Goal: Contribute content: Add original content to the website for others to see

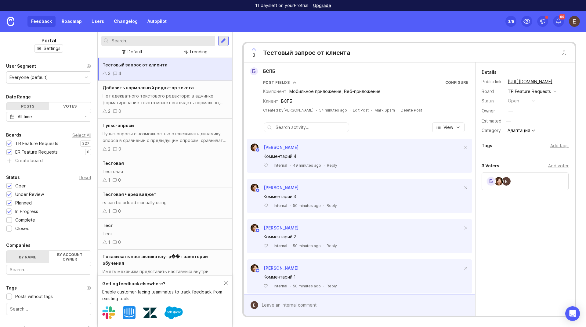
click at [224, 42] on div at bounding box center [223, 40] width 5 height 5
click at [221, 39] on div at bounding box center [223, 40] width 5 height 5
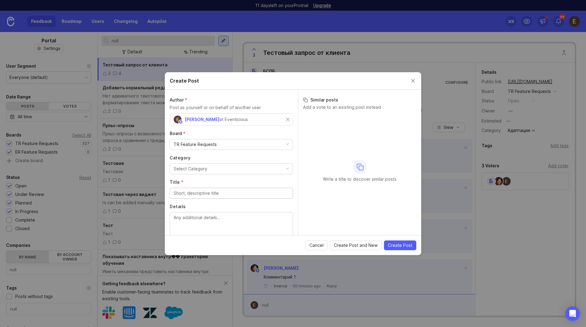
click at [256, 117] on div "[PERSON_NAME] at Eventicious" at bounding box center [230, 120] width 112 height 8
click at [212, 170] on button "Select Category" at bounding box center [231, 168] width 123 height 11
click at [210, 193] on input "Title *" at bounding box center [231, 193] width 115 height 7
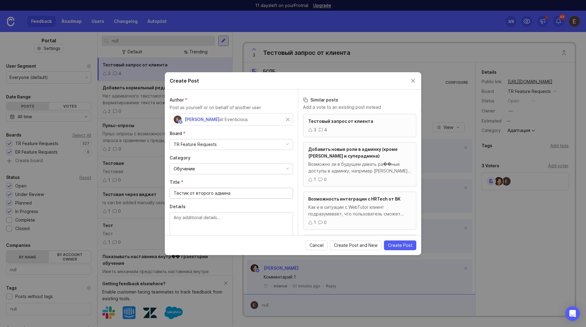
drag, startPoint x: 238, startPoint y: 194, endPoint x: 130, endPoint y: 185, distance: 108.9
click at [130, 185] on div "Create Post Author * Post as yourself or on behalf of another user [PERSON_NAME…" at bounding box center [293, 163] width 586 height 327
type input "Тестик от второго админа"
click at [193, 214] on textarea "Details" at bounding box center [231, 224] width 115 height 20
paste textarea "Тестик от второго админа"
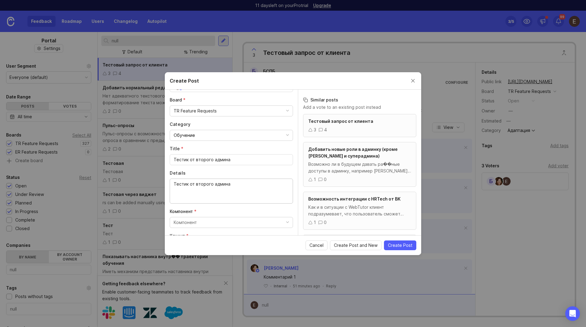
scroll to position [74, 0]
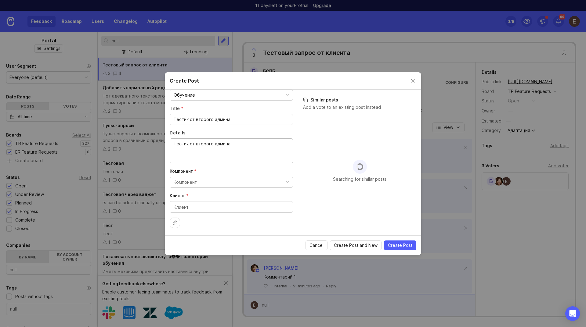
type textarea "Тестик от второго админа"
click at [235, 180] on button "Компонент" at bounding box center [231, 182] width 123 height 11
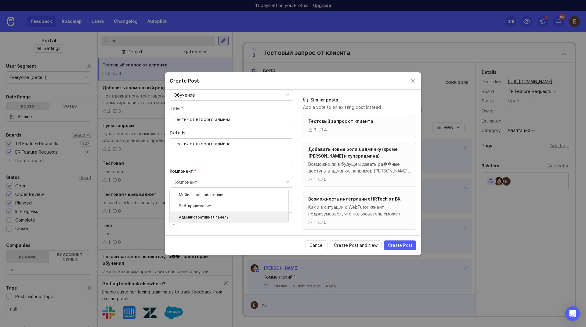
click at [231, 214] on панель "Административная панель" at bounding box center [229, 217] width 119 height 11
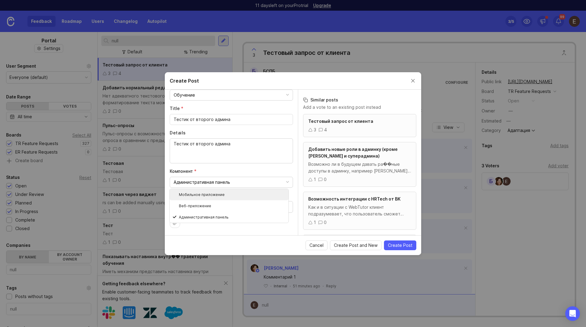
click at [272, 167] on div "Author * Post as yourself or on behalf of another user [PERSON_NAME] at Eventic…" at bounding box center [231, 163] width 133 height 146
click at [260, 205] on textarea "Клиент *" at bounding box center [231, 207] width 115 height 7
click at [260, 207] on textarea "Клиент *" at bounding box center [231, 207] width 115 height 7
click at [254, 209] on textarea "Клиент *" at bounding box center [231, 207] width 115 height 7
type textarea "БСПБ"
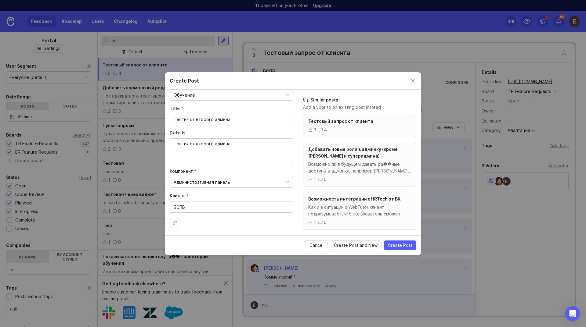
click at [400, 245] on span "Create Post" at bounding box center [400, 245] width 24 height 6
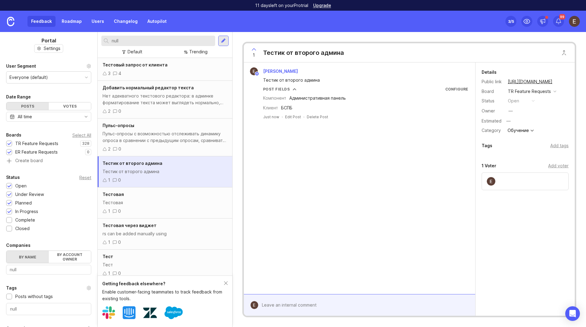
click at [492, 208] on div "Details Public link [URL][DOMAIN_NAME] Board TR Feature Requests Status open Ow…" at bounding box center [524, 154] width 99 height 183
click at [552, 166] on div "Add voter" at bounding box center [558, 166] width 20 height 7
click at [367, 182] on div "[PERSON_NAME] Тестик от второго админа Post Fields Configure Компонент Админист…" at bounding box center [359, 179] width 231 height 232
click at [96, 22] on link "Users" at bounding box center [98, 21] width 20 height 11
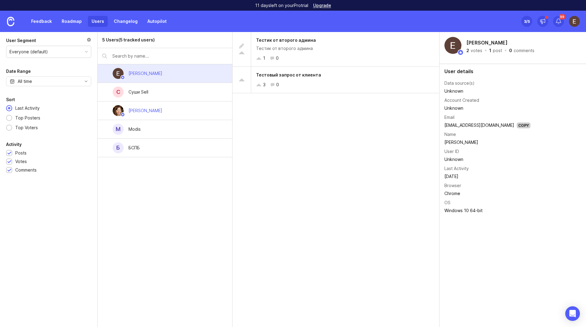
click at [39, 23] on link "Feedback" at bounding box center [41, 21] width 28 height 11
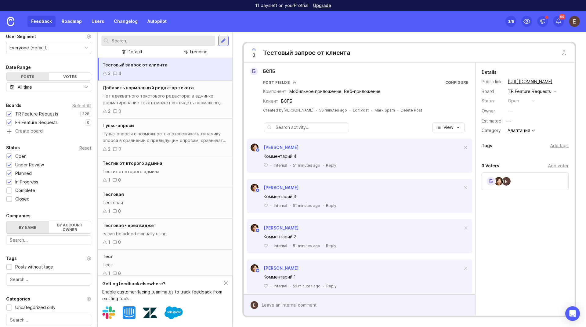
scroll to position [78, 0]
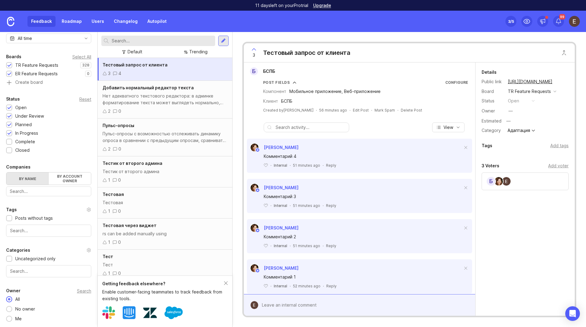
click at [77, 293] on div "Search" at bounding box center [84, 290] width 14 height 3
drag, startPoint x: 95, startPoint y: 153, endPoint x: 96, endPoint y: 179, distance: 26.6
click at [97, 178] on div at bounding box center [96, 179] width 3 height 295
click at [123, 171] on div "Тестик от второго админа" at bounding box center [164, 171] width 125 height 7
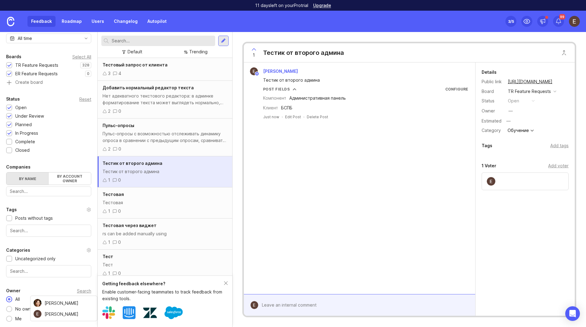
click at [61, 281] on div "Portal Settings User Segment Everyone (default) Date Range Posts Votes All time…" at bounding box center [48, 141] width 97 height 374
click at [332, 253] on div "[PERSON_NAME] Тестик от второго админа Post Fields Configure Компонент Админист…" at bounding box center [359, 179] width 231 height 232
click at [59, 288] on div "Owner Search [PERSON_NAME] [PERSON_NAME]" at bounding box center [48, 290] width 85 height 7
click at [512, 110] on div "—" at bounding box center [510, 111] width 4 height 7
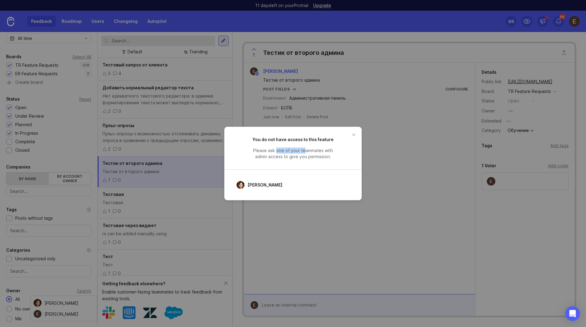
drag, startPoint x: 276, startPoint y: 151, endPoint x: 305, endPoint y: 151, distance: 29.0
click at [305, 151] on span "Please ask one of your teammates with admin access to give you permission." at bounding box center [293, 154] width 92 height 12
drag, startPoint x: 282, startPoint y: 155, endPoint x: 302, endPoint y: 155, distance: 20.1
click at [302, 155] on span "Please ask one of your teammates with admin access to give you permission." at bounding box center [293, 154] width 92 height 12
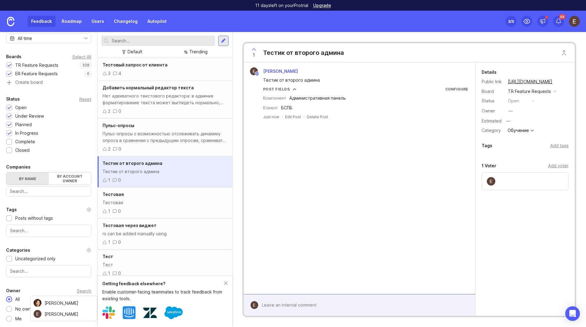
click at [372, 209] on div "[PERSON_NAME] Тестик от второго админа Post Fields Configure Компонент Админист…" at bounding box center [359, 179] width 231 height 232
click at [563, 53] on button "Close button" at bounding box center [564, 53] width 12 height 12
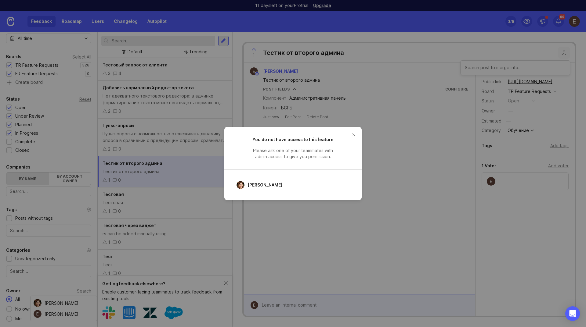
click at [354, 134] on button "close button" at bounding box center [354, 135] width 10 height 10
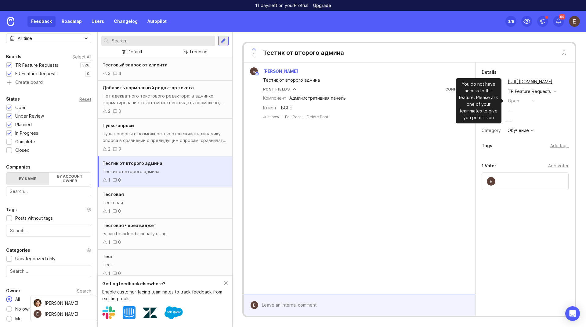
click at [529, 101] on button "open" at bounding box center [521, 101] width 31 height 8
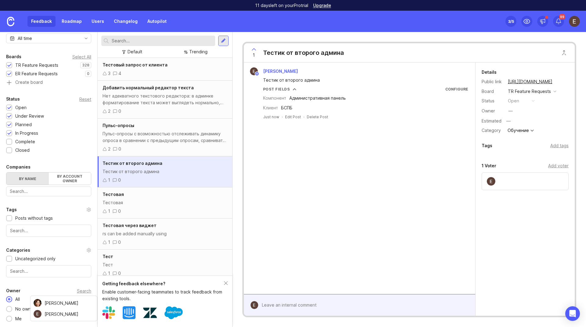
click at [394, 152] on div "[PERSON_NAME] Тестик от второго админа Post Fields Configure Компонент Админист…" at bounding box center [359, 179] width 231 height 232
drag, startPoint x: 560, startPoint y: 0, endPoint x: 411, endPoint y: 38, distance: 153.7
click at [411, 38] on div "1 Тестик от второго админа [PERSON_NAME] Тестик от второго админа Post Fields C…" at bounding box center [408, 179] width 353 height 295
